Goal: Task Accomplishment & Management: Manage account settings

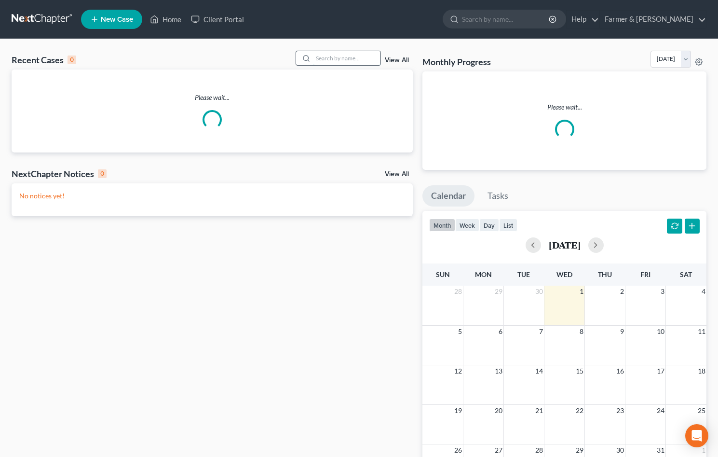
click at [329, 52] on input "search" at bounding box center [347, 58] width 68 height 14
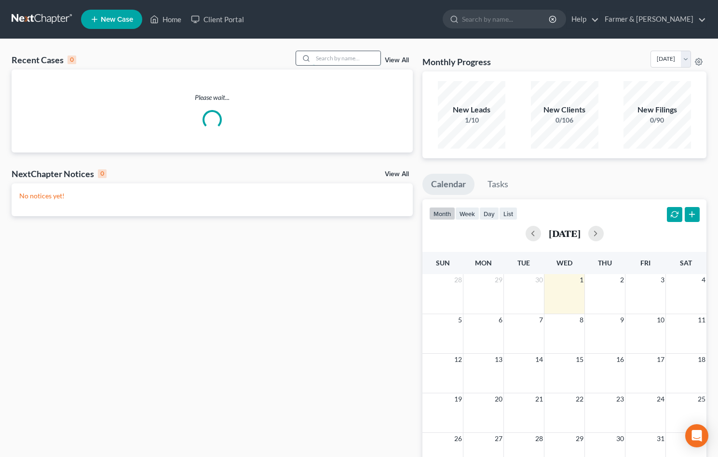
paste input "23-31534"
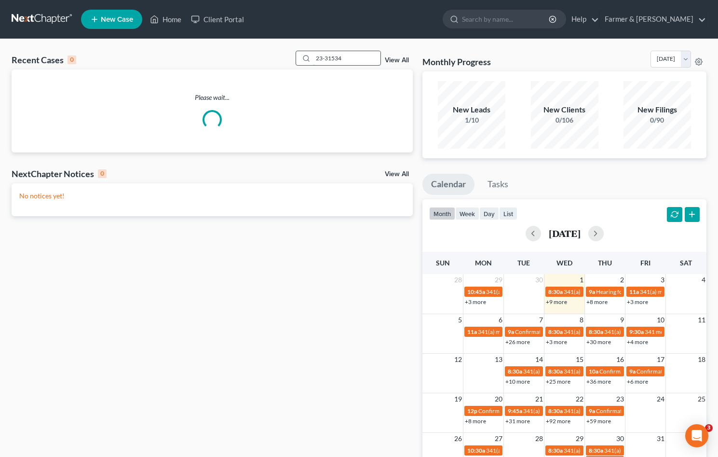
type input "23-31534"
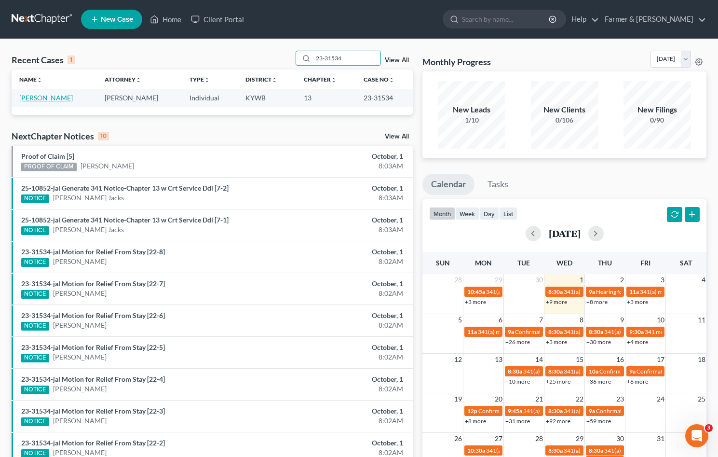
click at [45, 98] on link "Flint, William" at bounding box center [46, 98] width 54 height 8
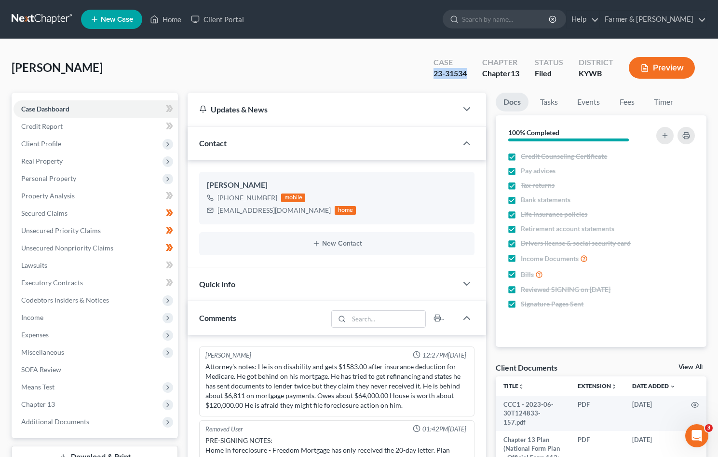
drag, startPoint x: 424, startPoint y: 74, endPoint x: 468, endPoint y: 80, distance: 44.2
click at [468, 80] on div "Case 23-31534 Chapter Chapter 13 Status Filed District KYWB Preview" at bounding box center [564, 68] width 284 height 34
copy div "23-31534"
click at [54, 143] on span "Client Profile" at bounding box center [41, 143] width 40 height 8
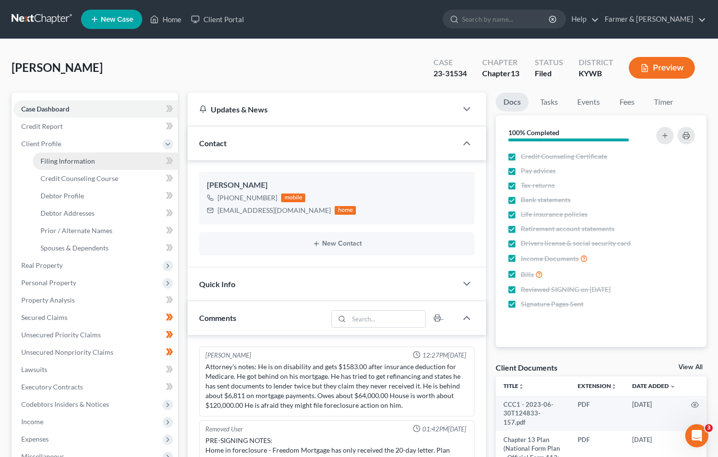
click at [78, 162] on span "Filing Information" at bounding box center [68, 161] width 54 height 8
select select "1"
select select "0"
select select "3"
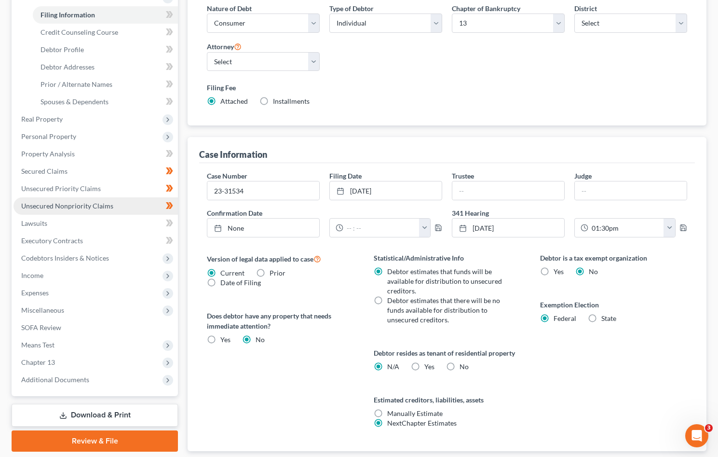
scroll to position [208, 0]
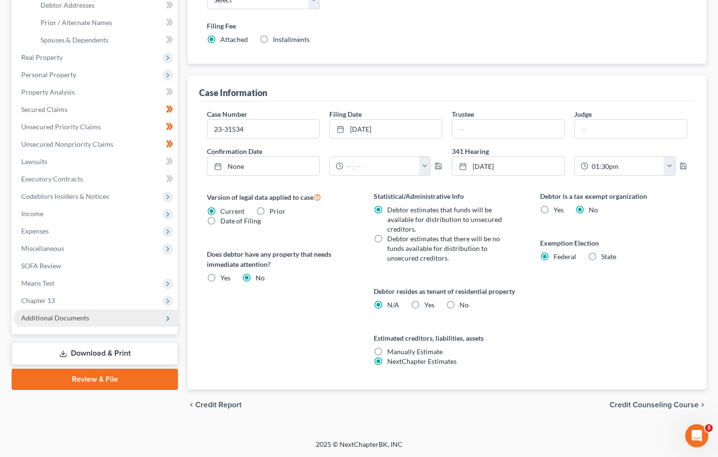
click at [85, 319] on span "Additional Documents" at bounding box center [55, 317] width 68 height 8
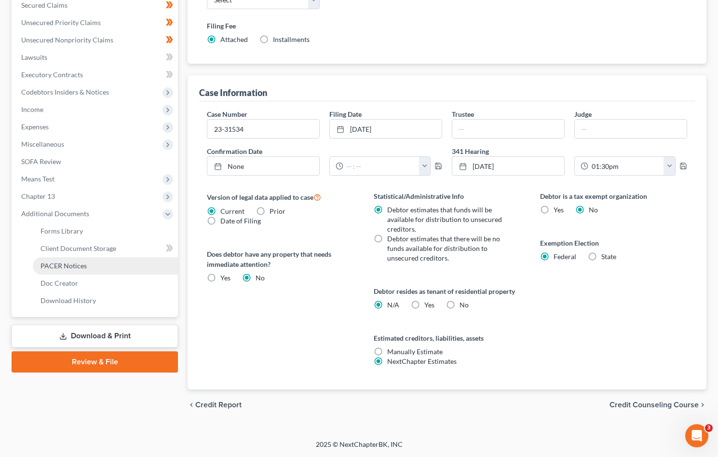
click at [58, 271] on link "PACER Notices" at bounding box center [105, 265] width 145 height 17
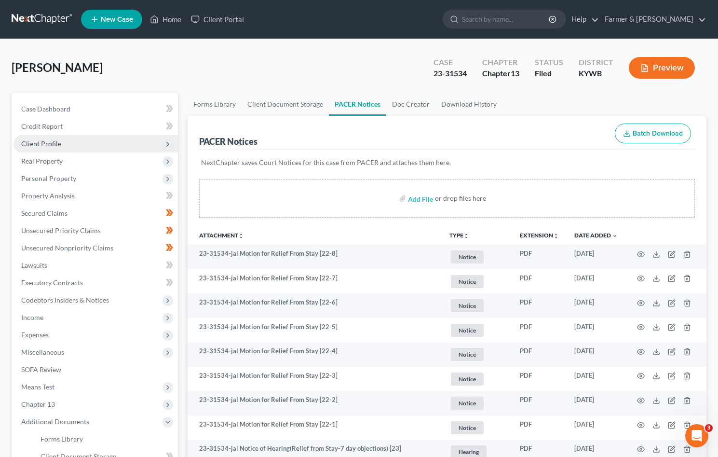
click at [36, 145] on span "Client Profile" at bounding box center [41, 143] width 40 height 8
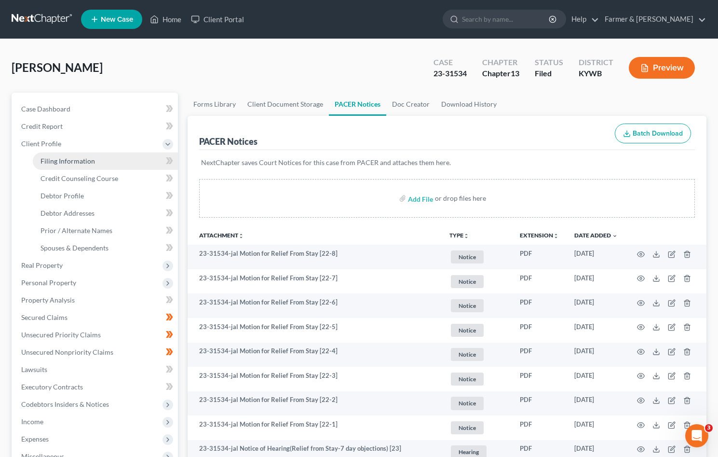
click at [53, 162] on span "Filing Information" at bounding box center [68, 161] width 54 height 8
select select "1"
select select "0"
select select "3"
select select "33"
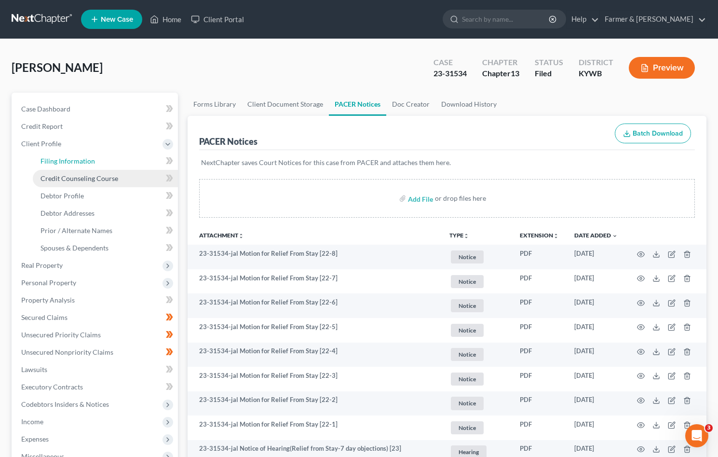
select select "0"
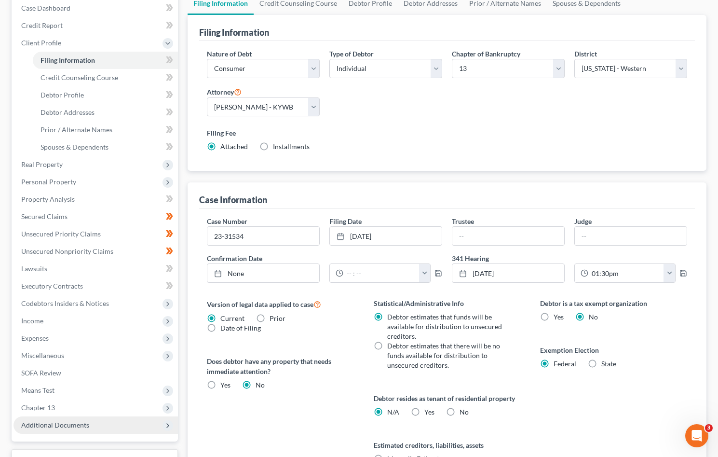
scroll to position [193, 0]
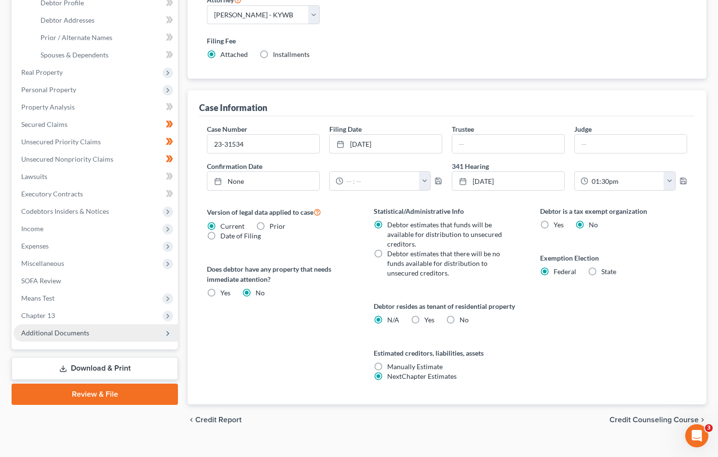
click at [39, 340] on span "Additional Documents" at bounding box center [96, 332] width 164 height 17
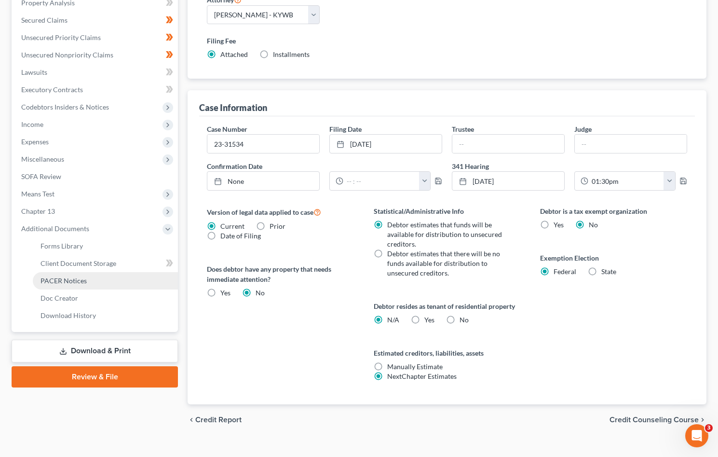
click at [63, 280] on span "PACER Notices" at bounding box center [64, 280] width 46 height 8
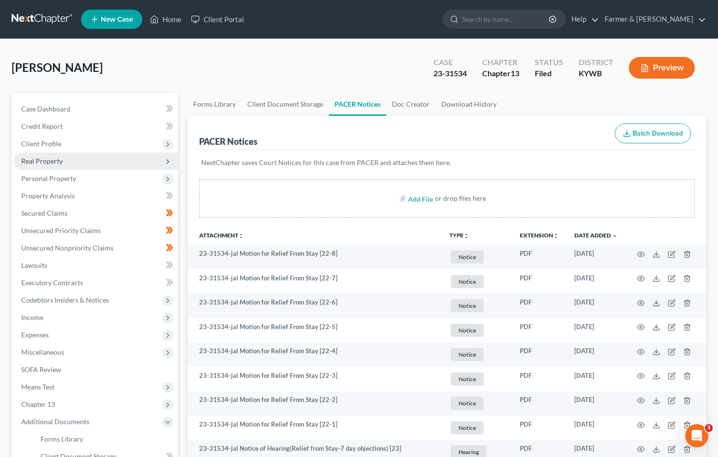
click at [35, 160] on span "Real Property" at bounding box center [41, 161] width 41 height 8
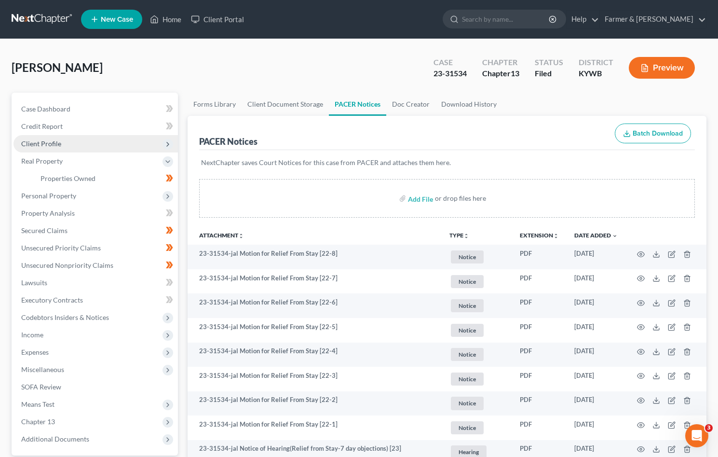
click at [51, 146] on span "Client Profile" at bounding box center [41, 143] width 40 height 8
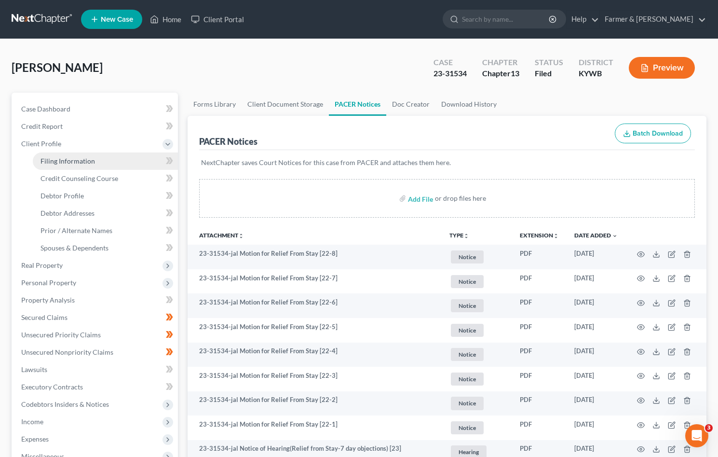
click at [80, 166] on link "Filing Information" at bounding box center [105, 160] width 145 height 17
select select "1"
select select "0"
select select "3"
select select "33"
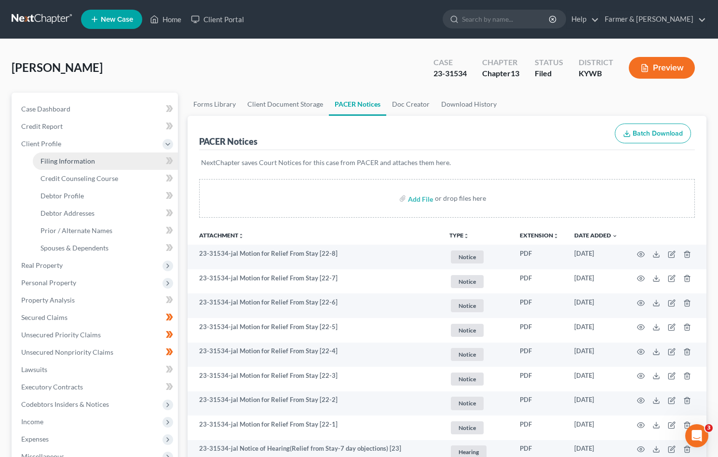
select select "0"
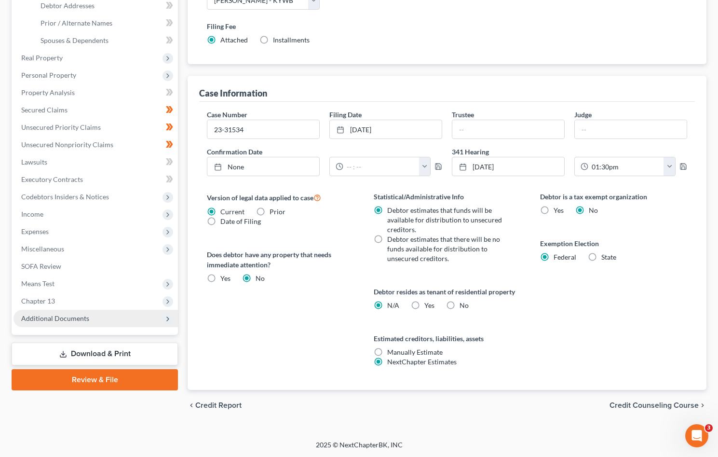
scroll to position [208, 0]
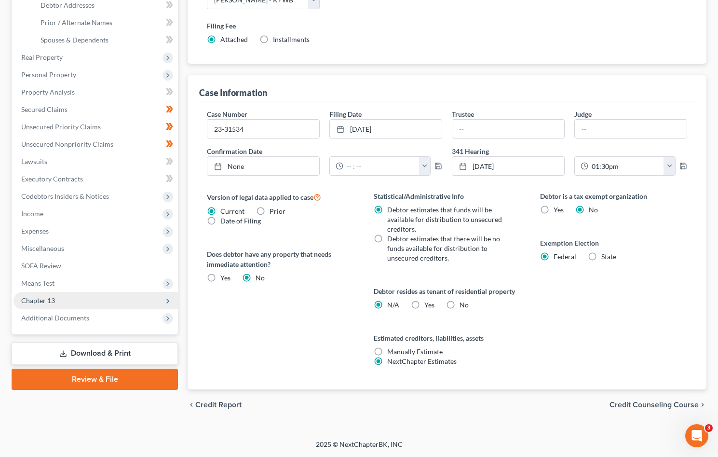
click at [43, 308] on span "Chapter 13" at bounding box center [96, 300] width 164 height 17
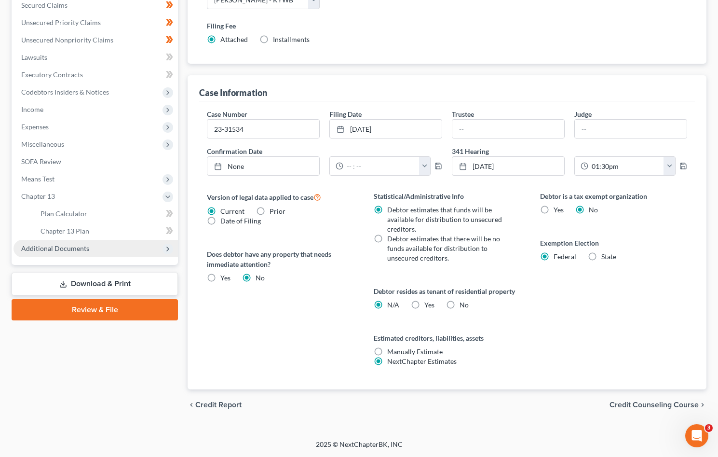
click at [68, 245] on span "Additional Documents" at bounding box center [55, 248] width 68 height 8
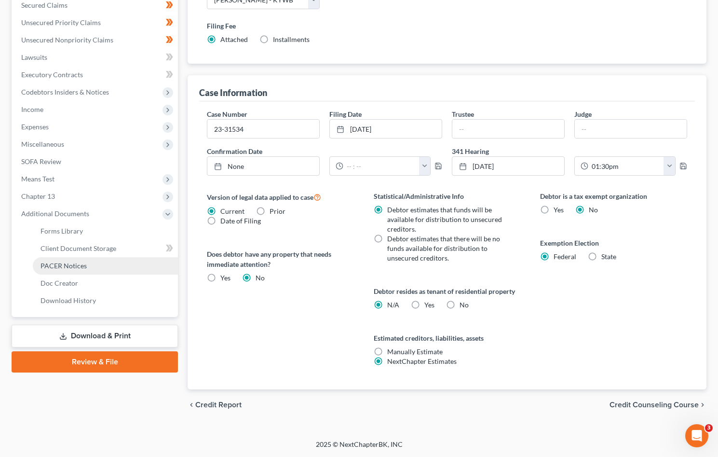
click at [68, 266] on span "PACER Notices" at bounding box center [64, 265] width 46 height 8
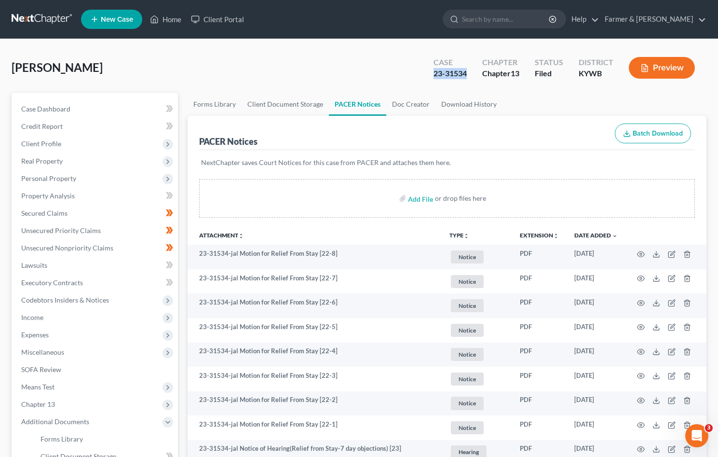
drag, startPoint x: 471, startPoint y: 72, endPoint x: 433, endPoint y: 76, distance: 38.2
click at [433, 76] on div "Case 23-31534" at bounding box center [450, 68] width 49 height 28
copy div "23-31534"
click at [34, 18] on link at bounding box center [43, 19] width 62 height 17
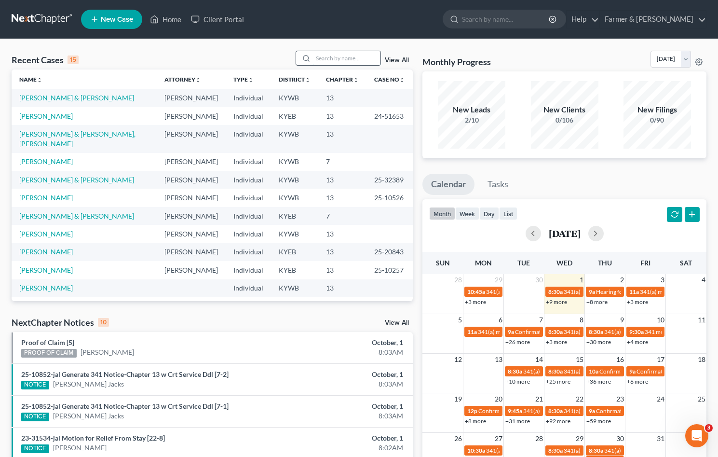
click at [324, 61] on input "search" at bounding box center [347, 58] width 68 height 14
type input "angela hickerson"
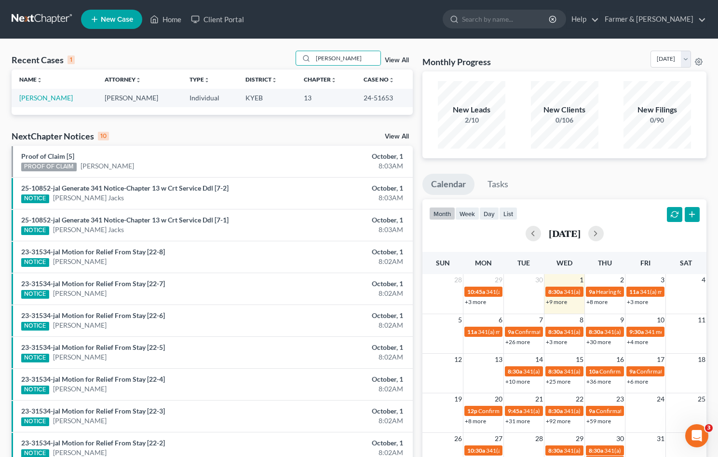
click at [53, 90] on td "Hickerson, Angela" at bounding box center [54, 98] width 85 height 18
click at [53, 101] on link "Hickerson, Angela" at bounding box center [46, 98] width 54 height 8
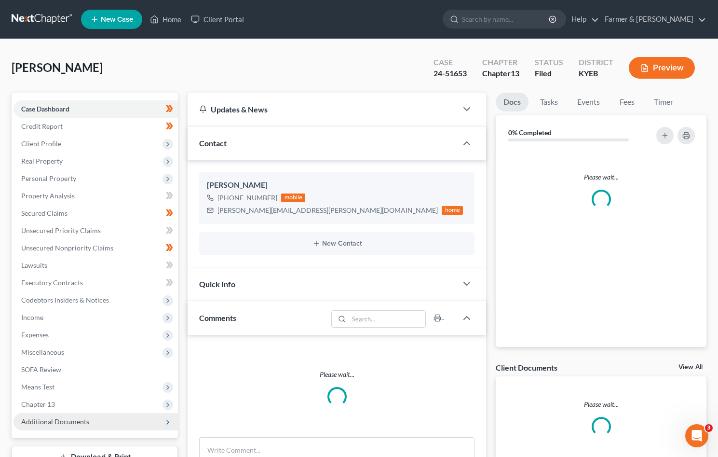
click at [29, 404] on span "Chapter 13" at bounding box center [38, 404] width 34 height 8
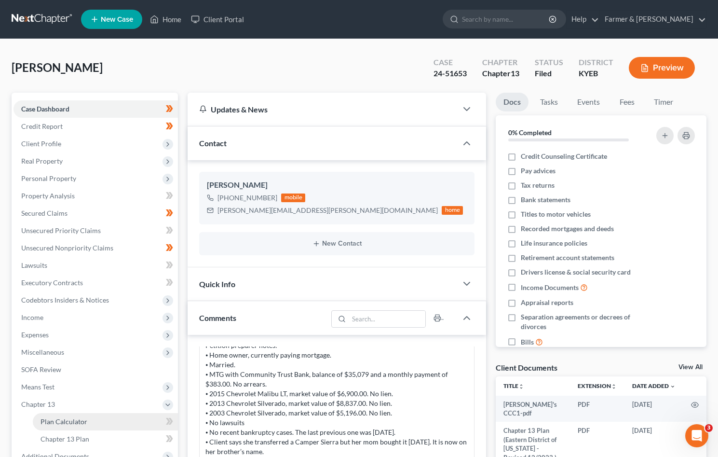
scroll to position [48, 0]
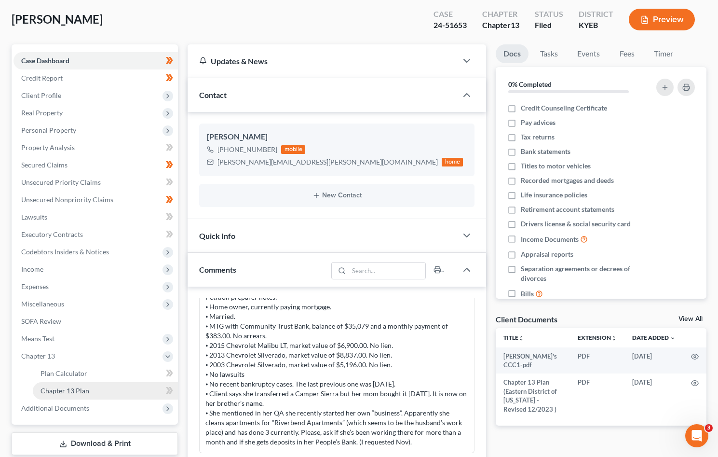
click at [85, 391] on span "Chapter 13 Plan" at bounding box center [65, 390] width 49 height 8
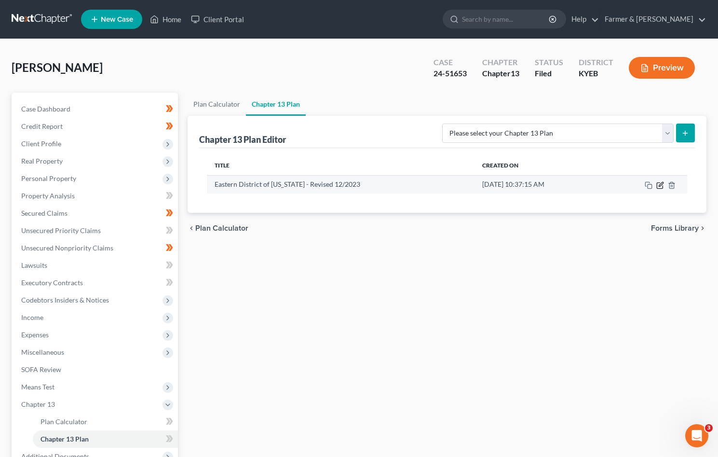
click at [662, 188] on icon "button" at bounding box center [660, 185] width 6 height 6
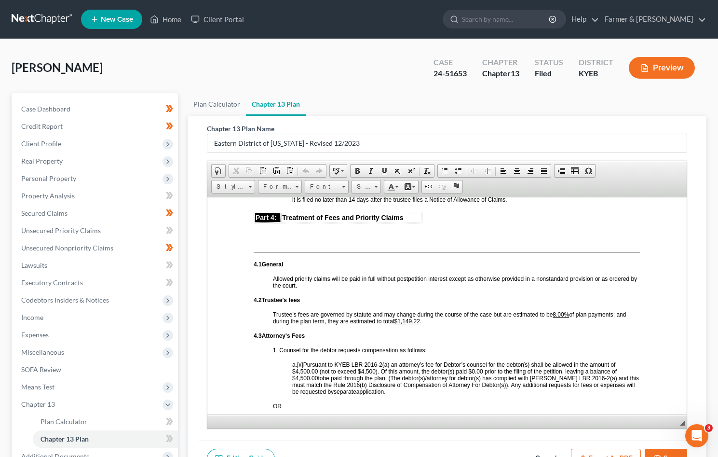
scroll to position [1543, 0]
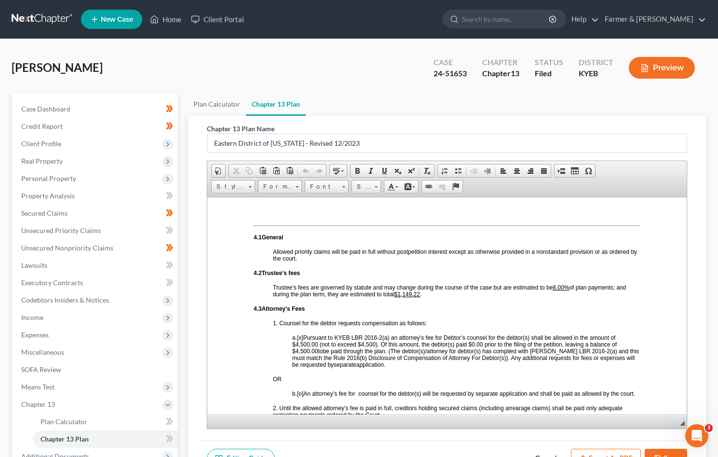
click at [56, 14] on link at bounding box center [43, 19] width 62 height 17
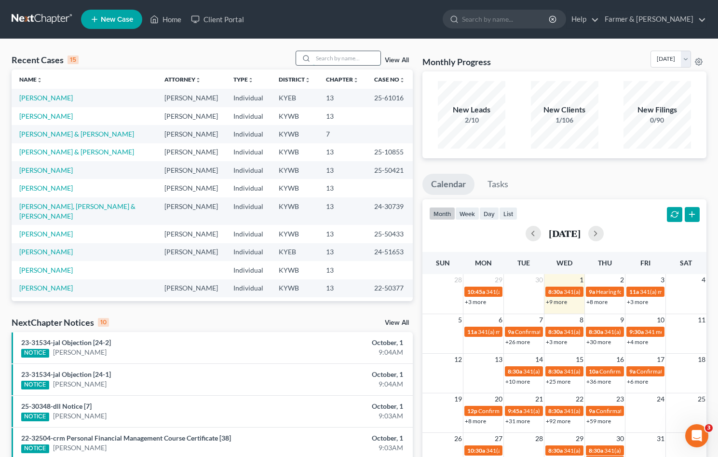
click at [338, 56] on input "search" at bounding box center [347, 58] width 68 height 14
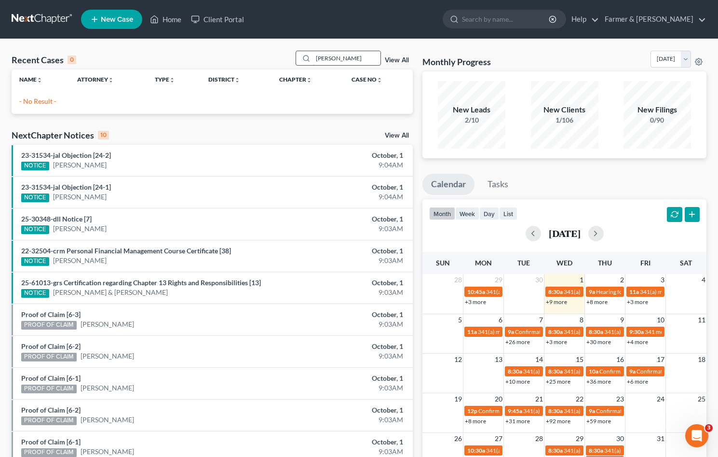
type input "lisa lanham"
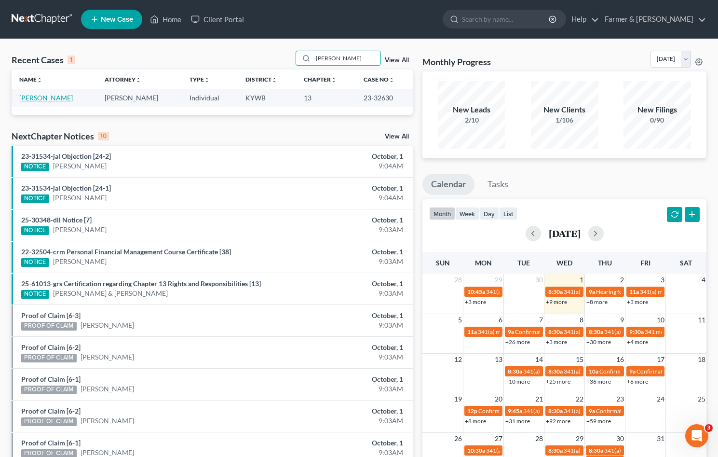
click at [46, 98] on link "[PERSON_NAME]" at bounding box center [46, 98] width 54 height 8
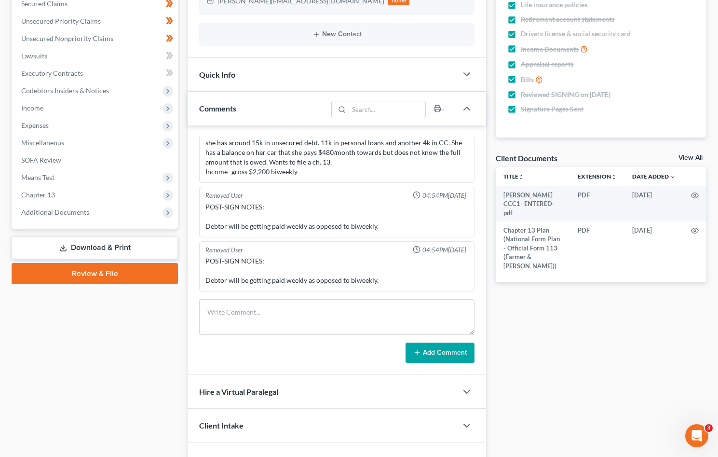
scroll to position [266, 0]
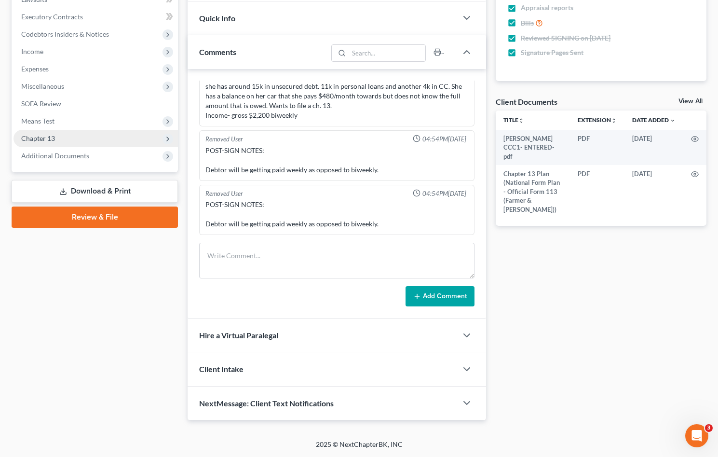
click at [57, 146] on span "Chapter 13" at bounding box center [96, 138] width 164 height 17
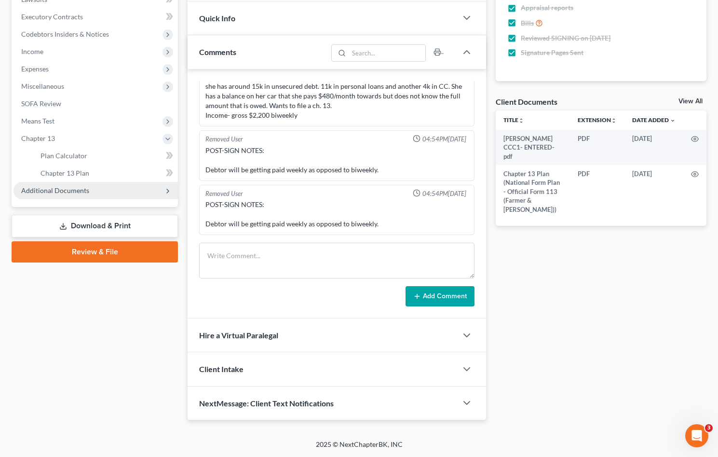
click at [47, 189] on span "Additional Documents" at bounding box center [55, 190] width 68 height 8
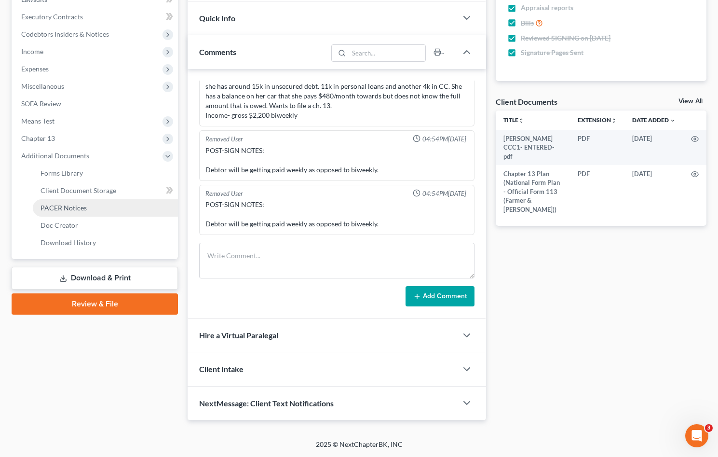
click at [79, 209] on span "PACER Notices" at bounding box center [64, 207] width 46 height 8
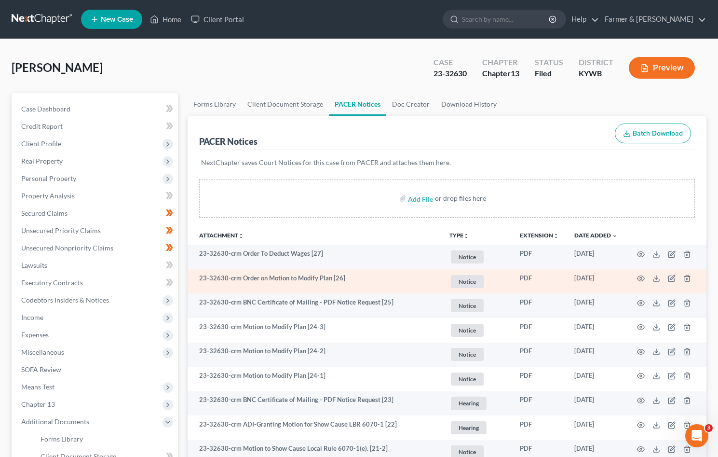
click at [636, 277] on td at bounding box center [665, 281] width 81 height 25
click at [642, 277] on icon "button" at bounding box center [641, 278] width 8 height 8
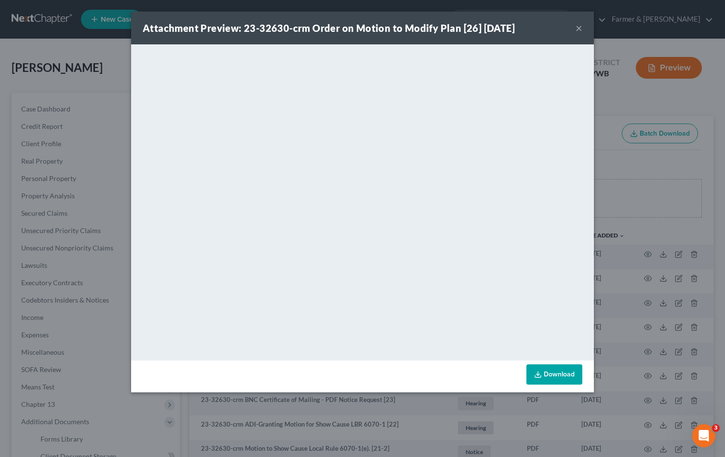
click at [579, 28] on button "×" at bounding box center [579, 28] width 7 height 12
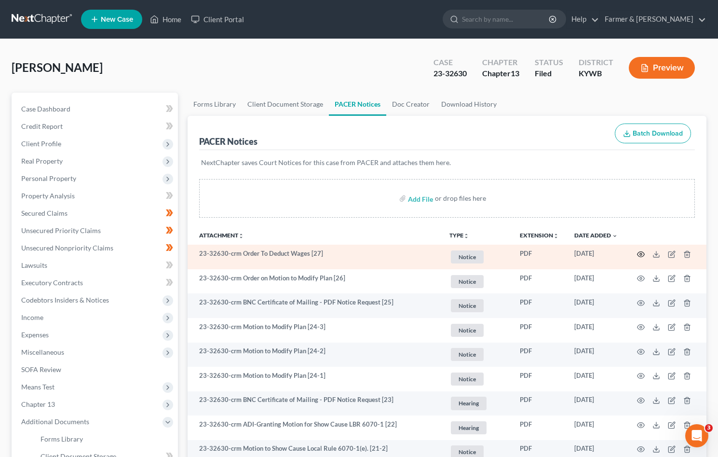
click at [641, 256] on icon "button" at bounding box center [641, 254] width 8 height 8
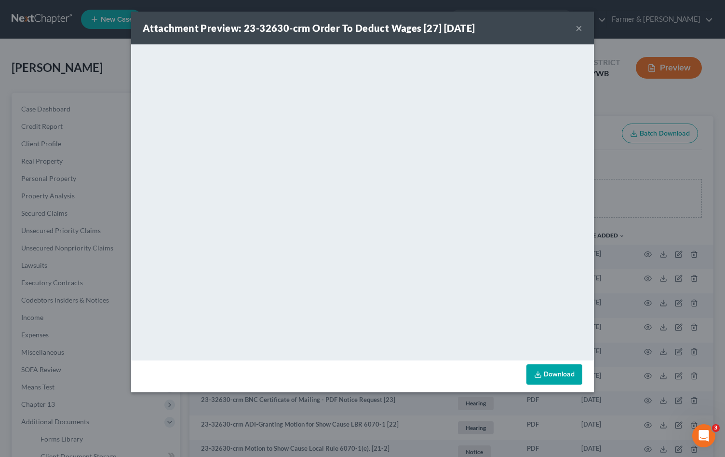
click at [578, 30] on button "×" at bounding box center [579, 28] width 7 height 12
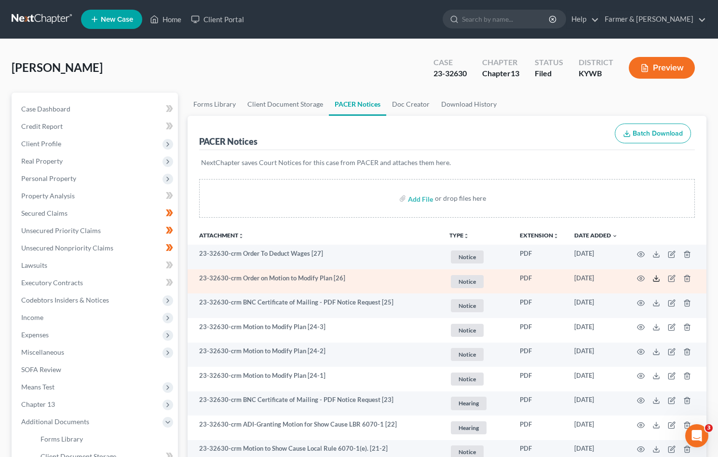
click at [656, 278] on icon at bounding box center [656, 278] width 8 height 8
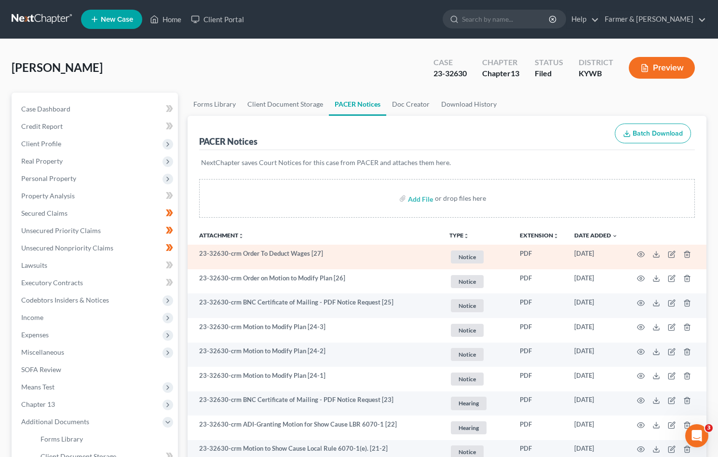
click at [636, 254] on td at bounding box center [665, 256] width 81 height 25
click at [640, 254] on circle "button" at bounding box center [641, 254] width 2 height 2
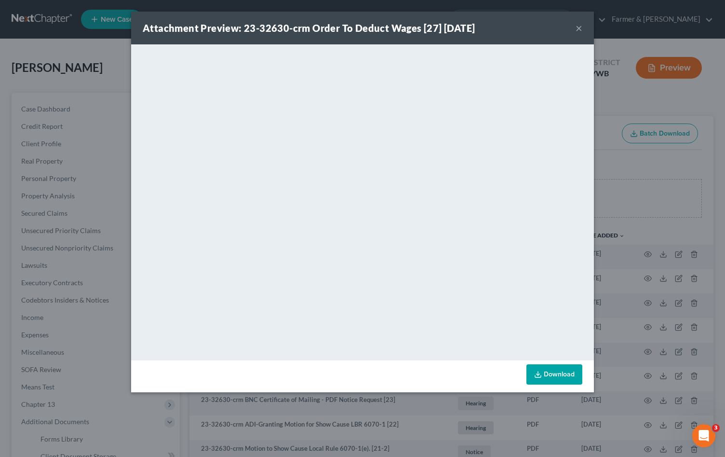
click at [577, 30] on button "×" at bounding box center [579, 28] width 7 height 12
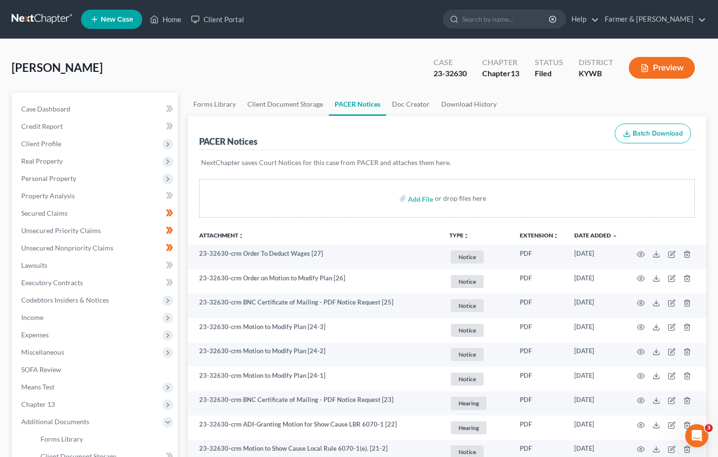
click at [76, 56] on div "Lanham, Lisa Upgraded Case 23-32630 Chapter Chapter 13 Status Filed District KY…" at bounding box center [359, 72] width 695 height 42
click at [51, 18] on link at bounding box center [43, 19] width 62 height 17
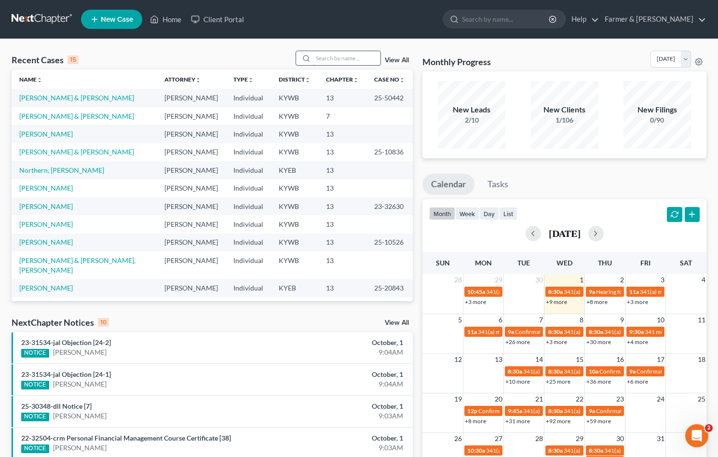
click at [353, 55] on input "search" at bounding box center [347, 58] width 68 height 14
type input "[PERSON_NAME]"
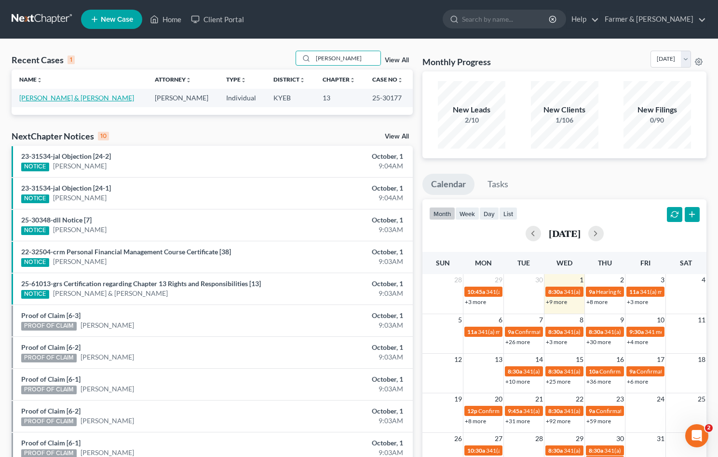
click at [48, 96] on link "[PERSON_NAME] & [PERSON_NAME]" at bounding box center [76, 98] width 115 height 8
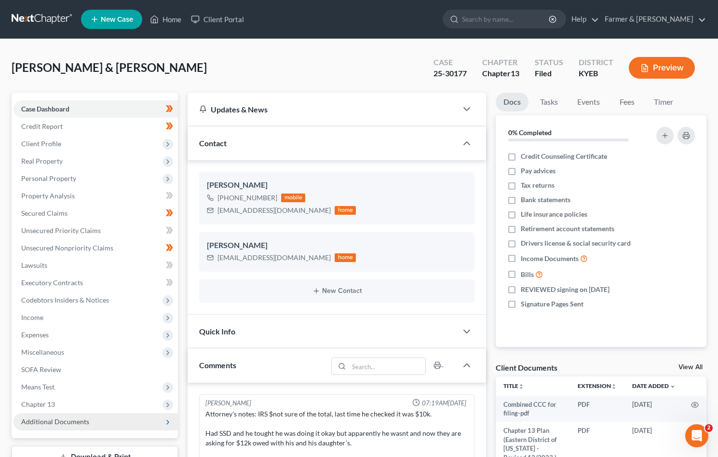
scroll to position [193, 0]
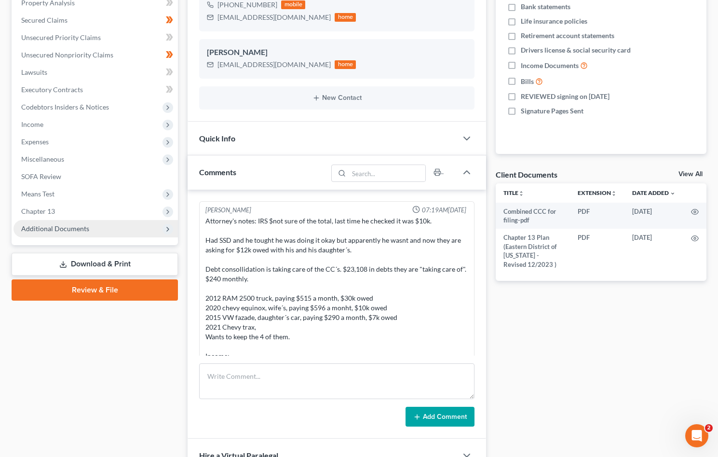
click at [46, 228] on span "Additional Documents" at bounding box center [55, 228] width 68 height 8
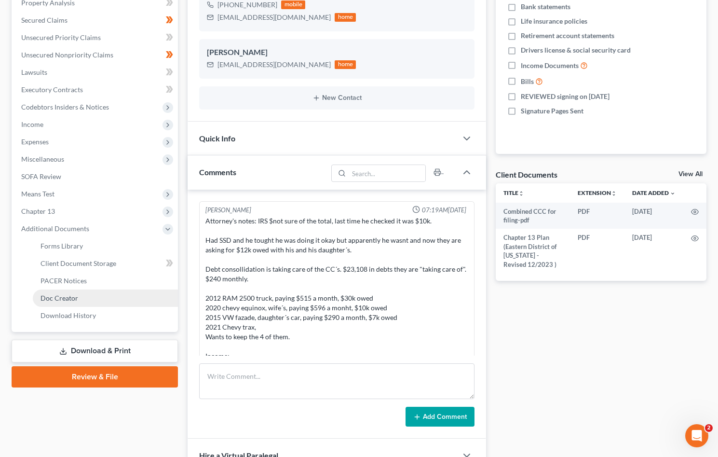
scroll to position [502, 0]
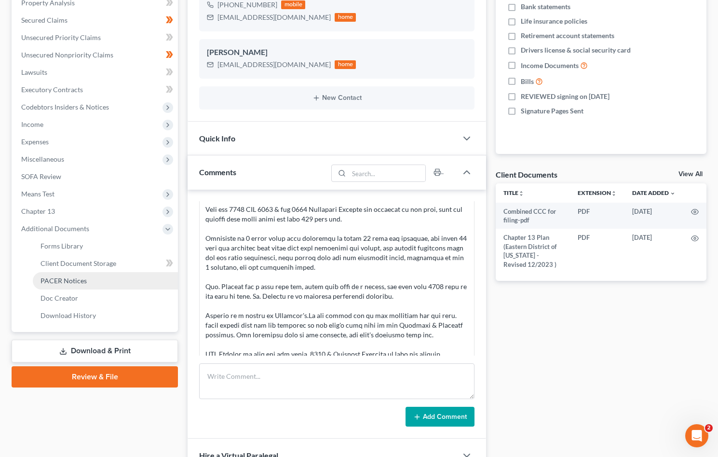
click at [66, 284] on span "PACER Notices" at bounding box center [64, 280] width 46 height 8
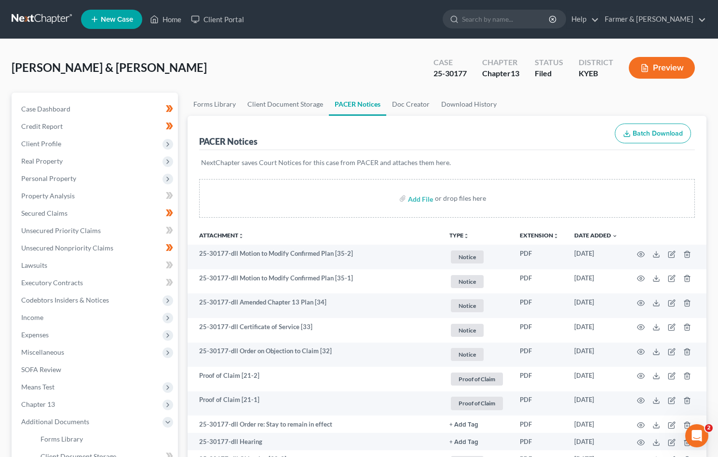
click at [42, 25] on link at bounding box center [43, 19] width 62 height 17
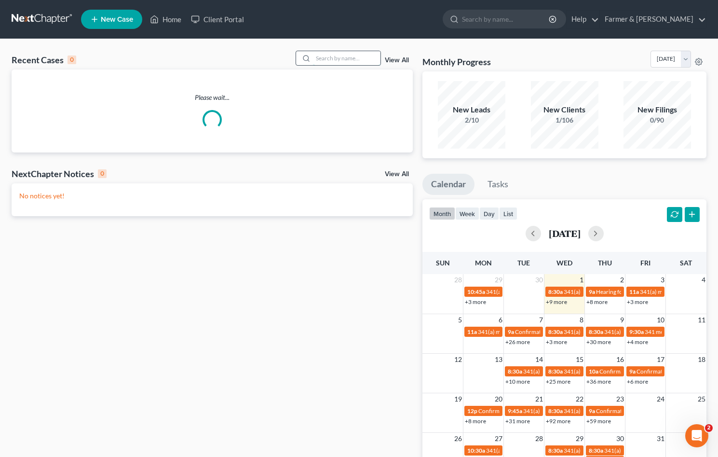
click at [367, 54] on input "search" at bounding box center [347, 58] width 68 height 14
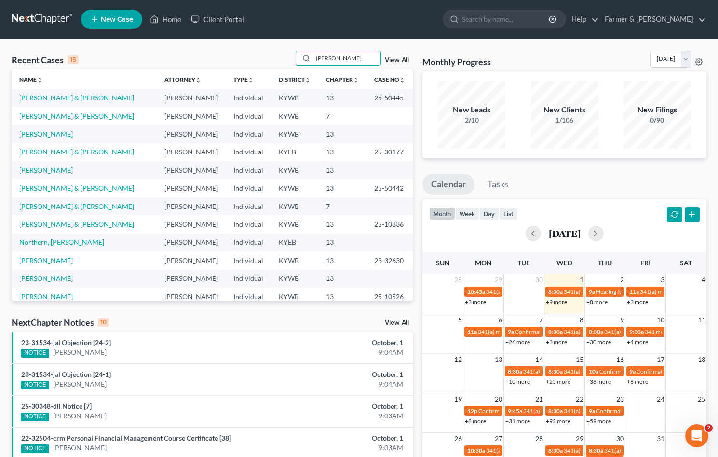
type input "[PERSON_NAME]"
